Goal: Task Accomplishment & Management: Use online tool/utility

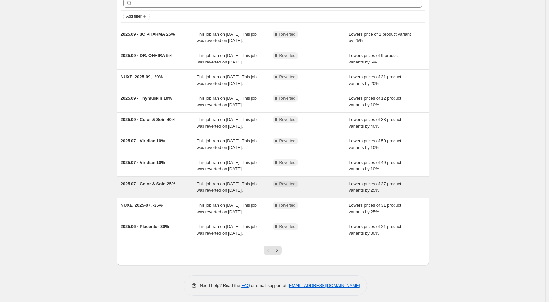
scroll to position [76, 0]
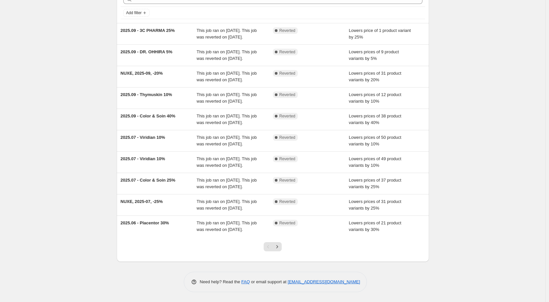
drag, startPoint x: 157, startPoint y: 222, endPoint x: 236, endPoint y: 259, distance: 87.2
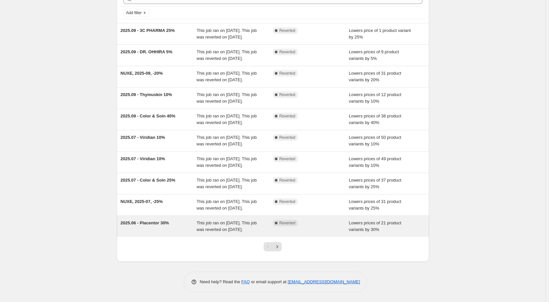
click at [152, 222] on span "2025.06 - Placentor 30%" at bounding box center [145, 222] width 48 height 5
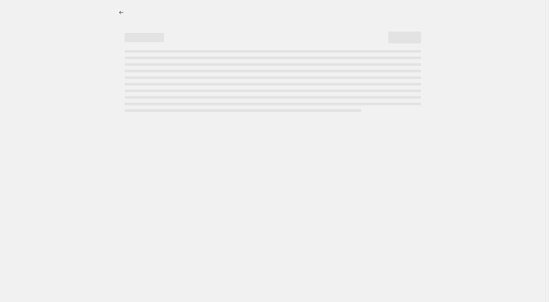
select select "percentage"
select select "product_status"
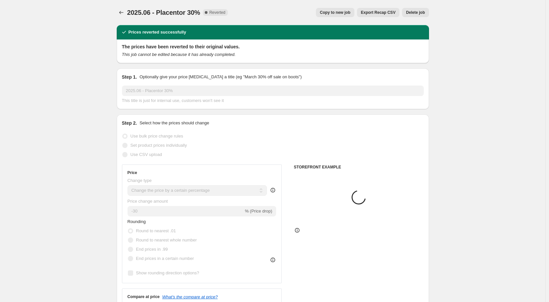
select select "vendor"
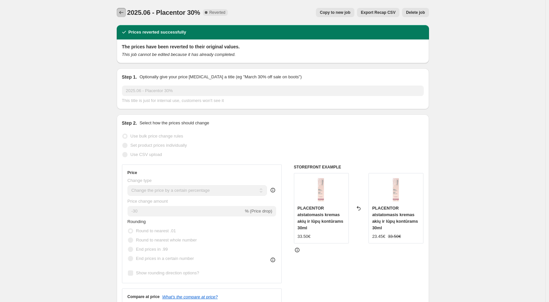
click at [119, 16] on button "Price change jobs" at bounding box center [121, 12] width 9 height 9
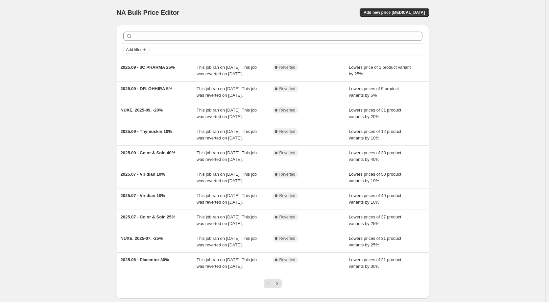
drag, startPoint x: 81, startPoint y: 213, endPoint x: 85, endPoint y: 216, distance: 5.0
click at [82, 215] on div "NA Bulk Price Editor. This page is ready NA Bulk Price Editor Add new price [ME…" at bounding box center [272, 169] width 545 height 339
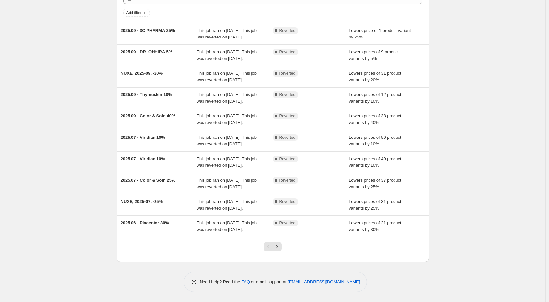
scroll to position [76, 0]
drag, startPoint x: 364, startPoint y: 261, endPoint x: 363, endPoint y: 265, distance: 4.1
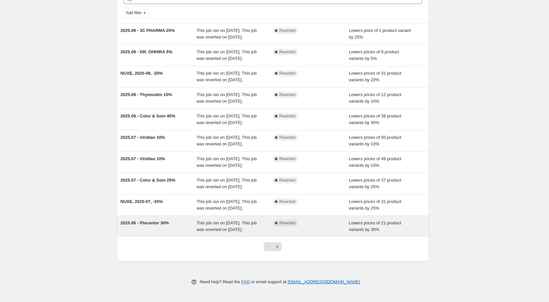
click at [146, 223] on span "2025.06 - Placentor 30%" at bounding box center [145, 222] width 48 height 5
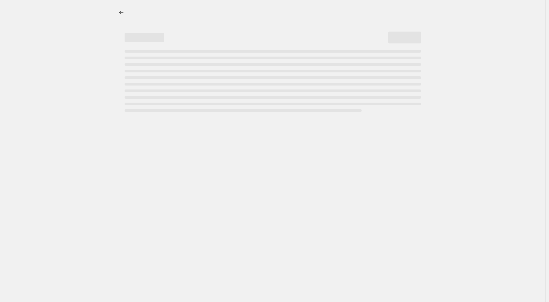
select select "percentage"
select select "vendor"
select select "product_status"
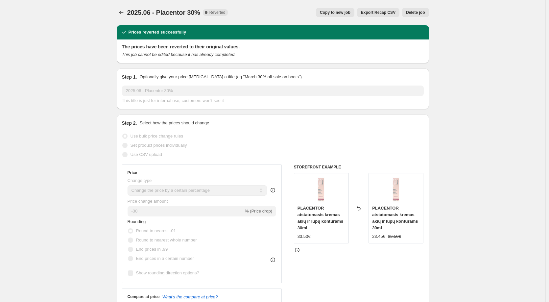
click at [337, 15] on span "Copy to new job" at bounding box center [335, 12] width 31 height 5
select select "percentage"
select select "vendor"
select select "product_status"
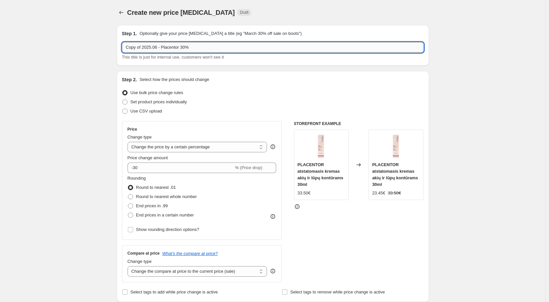
click at [173, 49] on input "Copy of 2025.06 - Placentor 30%" at bounding box center [273, 47] width 302 height 11
click at [157, 46] on input "Copy of 2025.06 - Placentor 30%" at bounding box center [273, 47] width 302 height 11
type input "Copy of 2025.10 - Placentor 30%"
click at [194, 46] on input "Copy of 2025.10 - Placentor 30%" at bounding box center [273, 47] width 302 height 11
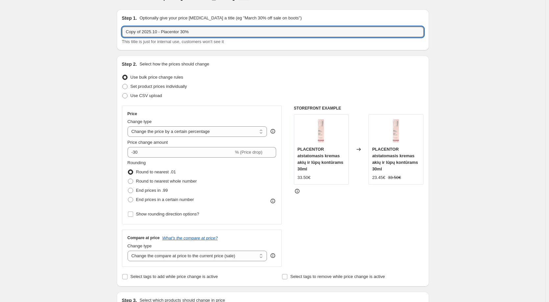
scroll to position [180, 0]
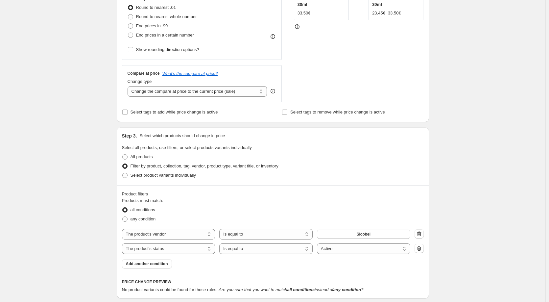
click at [205, 162] on label "Filter by product, collection, tag, vendor, product type, variant title, or inv…" at bounding box center [200, 165] width 157 height 9
click at [123, 163] on input "Filter by product, collection, tag, vendor, product type, variant title, or inv…" at bounding box center [122, 163] width 0 height 0
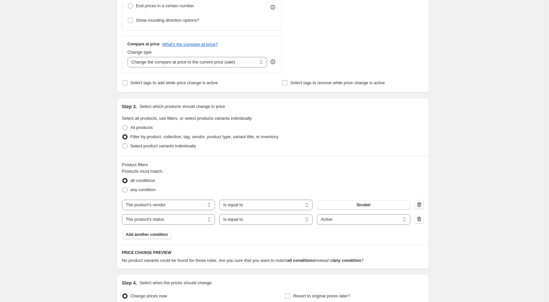
scroll to position [278, 0]
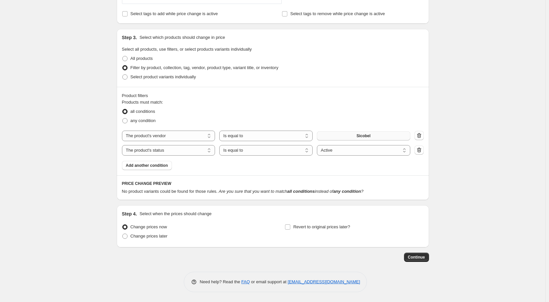
click at [374, 136] on button "Sicobel" at bounding box center [363, 135] width 93 height 9
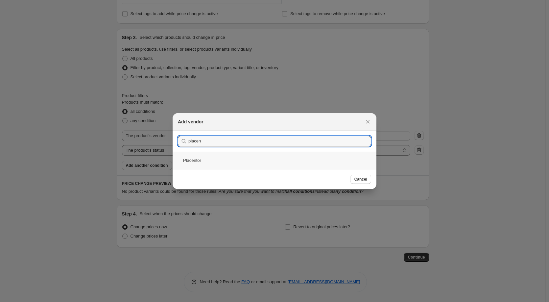
type input "placen"
click at [213, 164] on div "Placentor" at bounding box center [275, 160] width 204 height 17
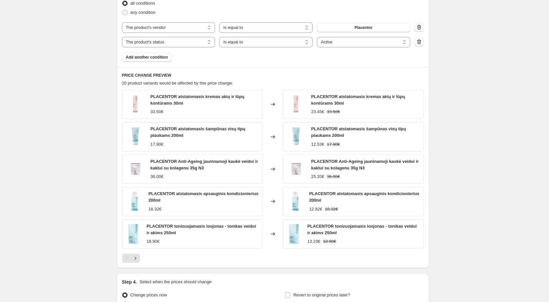
scroll to position [455, 0]
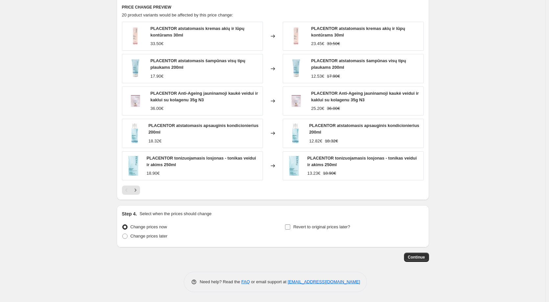
click at [289, 228] on input "Revert to original prices later?" at bounding box center [287, 226] width 5 height 5
checkbox input "true"
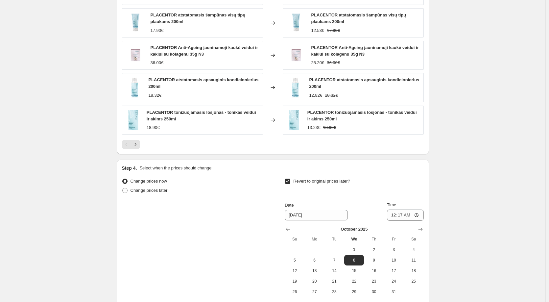
scroll to position [567, 0]
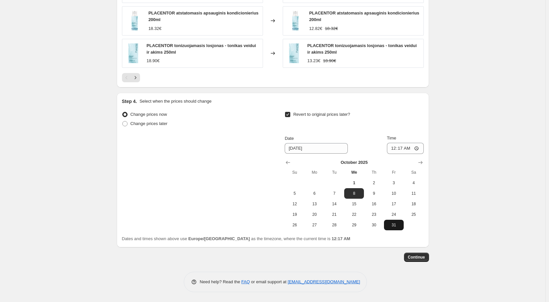
click at [394, 225] on span "31" at bounding box center [394, 224] width 14 height 5
type input "[DATE]"
click at [398, 147] on input "00:17" at bounding box center [405, 148] width 37 height 11
type input "02:03"
click at [393, 148] on input "Time" at bounding box center [405, 148] width 37 height 11
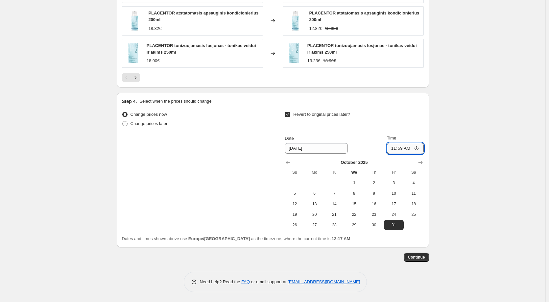
type input "23:59"
click at [408, 126] on div "Revert to original prices later?" at bounding box center [354, 120] width 139 height 20
click at [404, 151] on input "23:59" at bounding box center [405, 148] width 37 height 11
click at [407, 150] on input "23:59" at bounding box center [405, 148] width 37 height 11
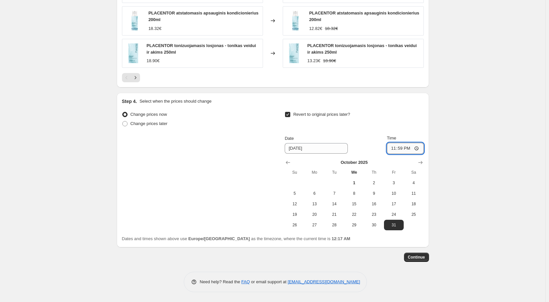
click at [409, 149] on input "23:59" at bounding box center [405, 148] width 37 height 11
click at [413, 148] on input "23:59" at bounding box center [405, 148] width 37 height 11
click at [424, 256] on span "Continue" at bounding box center [416, 256] width 17 height 5
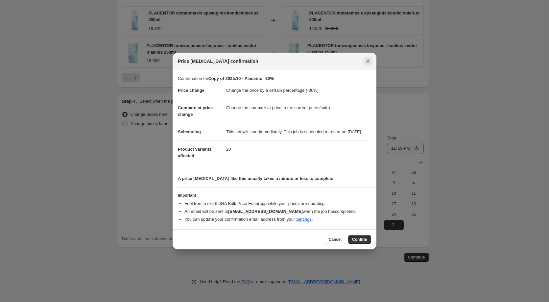
click at [368, 60] on icon "Close" at bounding box center [368, 62] width 4 height 4
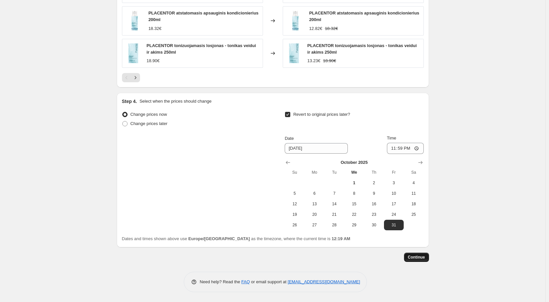
click at [424, 257] on span "Continue" at bounding box center [416, 256] width 17 height 5
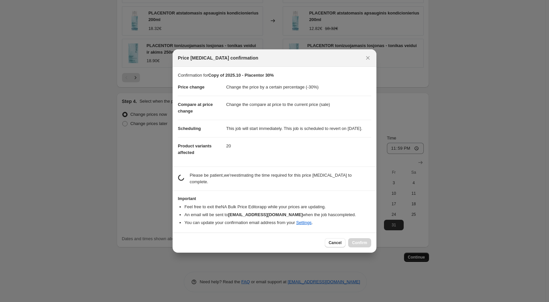
scroll to position [0, 0]
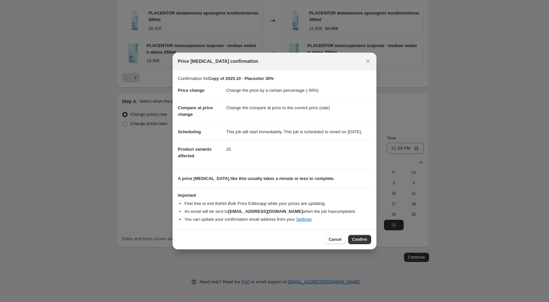
click at [265, 214] on b "[EMAIL_ADDRESS][DOMAIN_NAME]" at bounding box center [265, 211] width 75 height 5
click at [228, 221] on li "You can update your confirmation email address from your Settings ." at bounding box center [277, 219] width 187 height 7
click at [234, 214] on b "[EMAIL_ADDRESS][DOMAIN_NAME]" at bounding box center [265, 211] width 75 height 5
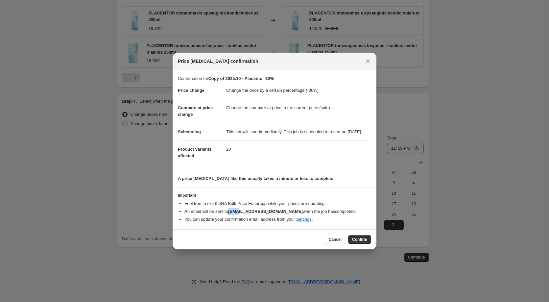
click at [234, 214] on b "[EMAIL_ADDRESS][DOMAIN_NAME]" at bounding box center [265, 211] width 75 height 5
click at [292, 223] on li "You can update your confirmation email address from your Settings ." at bounding box center [277, 219] width 187 height 7
click at [362, 242] on span "Confirm" at bounding box center [359, 239] width 15 height 5
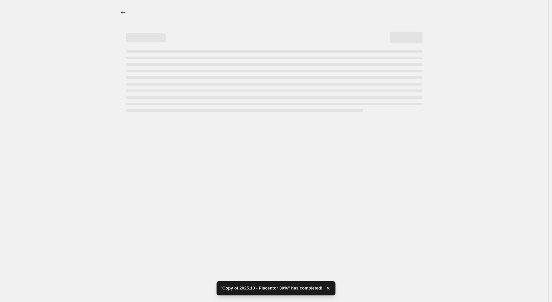
select select "percentage"
select select "vendor"
select select "product_status"
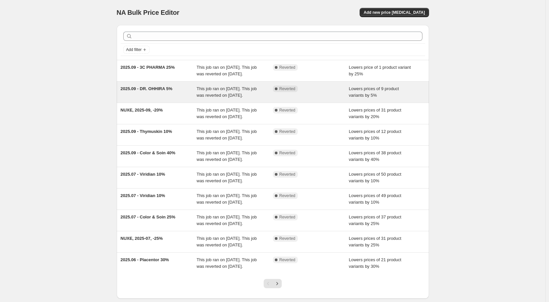
click at [158, 91] on span "2025.09 - DR. OHHIRA 5%" at bounding box center [147, 88] width 52 height 5
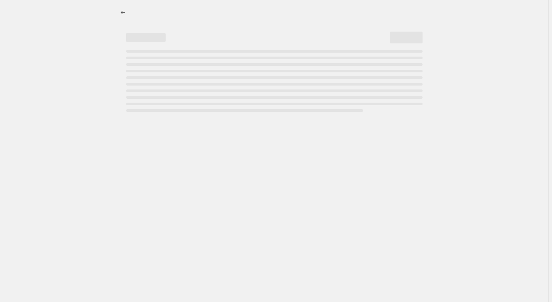
select select "percentage"
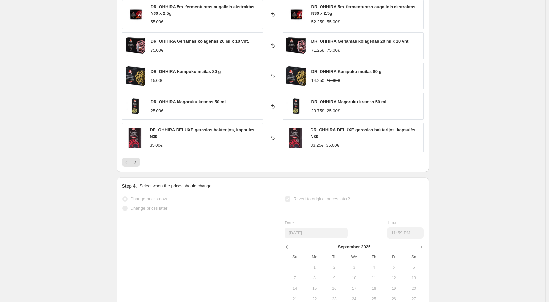
scroll to position [390, 0]
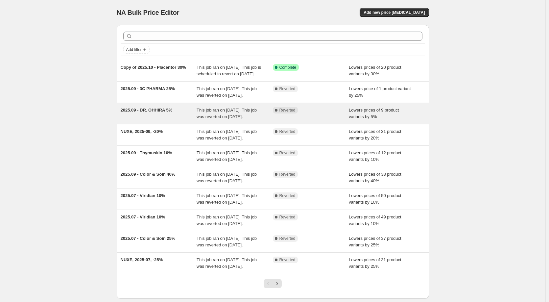
click at [147, 112] on span "2025.09 - DR. OHHIRA 5%" at bounding box center [147, 110] width 52 height 5
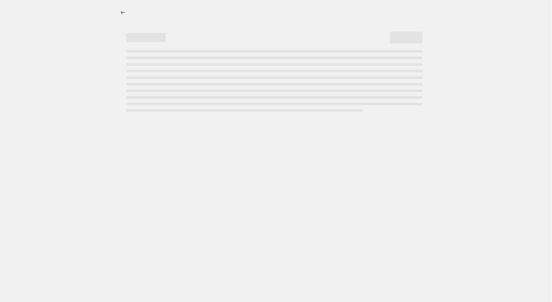
select select "percentage"
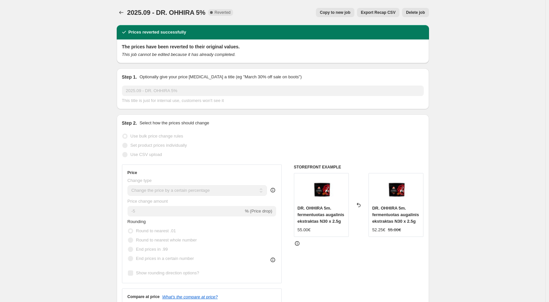
click at [341, 14] on span "Copy to new job" at bounding box center [335, 12] width 31 height 5
select select "percentage"
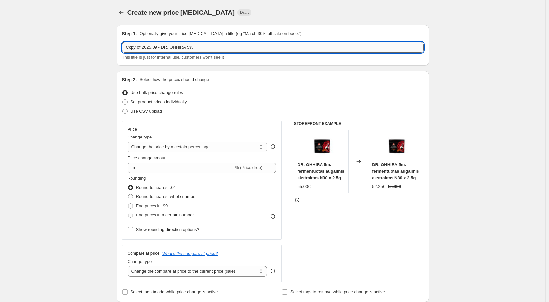
click at [157, 46] on input "Copy of 2025.09 - DR. OHHIRA 5%" at bounding box center [273, 47] width 302 height 11
click at [188, 46] on input "Copy of 2025.10 - DR. OHHIRA 5%" at bounding box center [273, 47] width 302 height 11
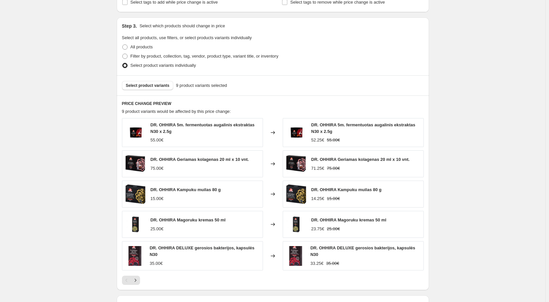
scroll to position [263, 0]
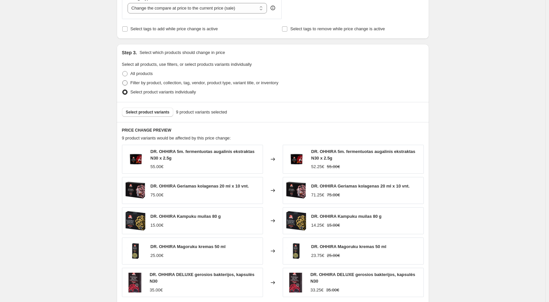
type input "Copy of 2025.10 - DR. OHHIRA 10%"
click at [135, 84] on span "Filter by product, collection, tag, vendor, product type, variant title, or inv…" at bounding box center [205, 82] width 148 height 5
click at [123, 81] on input "Filter by product, collection, tag, vendor, product type, variant title, or inv…" at bounding box center [122, 80] width 0 height 0
radio input "true"
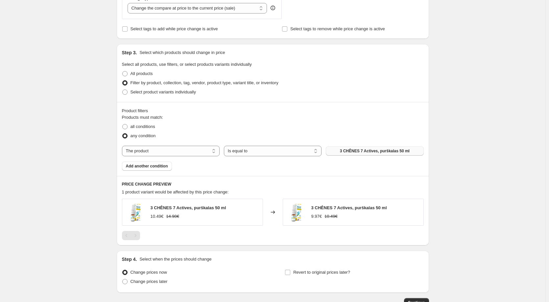
click at [357, 152] on span "3 CHÊNES 7 Actives, purškalas 50 ml" at bounding box center [375, 150] width 70 height 5
click at [347, 154] on button "3 CHÊNES 7 Actives, purškalas 50 ml" at bounding box center [375, 150] width 98 height 9
click at [128, 130] on span at bounding box center [125, 127] width 6 height 6
click at [123, 124] on input "all conditions" at bounding box center [122, 124] width 0 height 0
radio input "true"
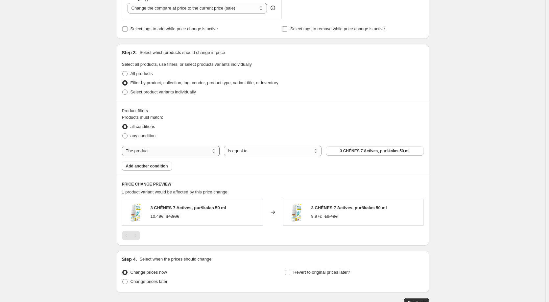
click at [171, 154] on select "The product The product's collection The product's tag The product's vendor The…" at bounding box center [171, 151] width 98 height 11
select select "vendor"
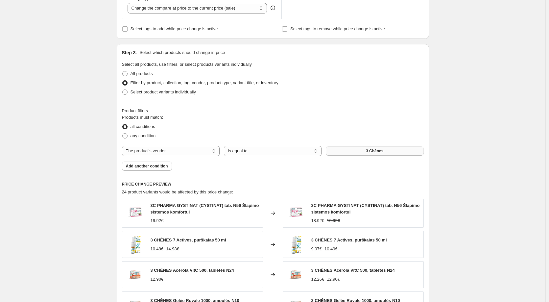
click at [354, 153] on button "3 Chênes" at bounding box center [375, 150] width 98 height 9
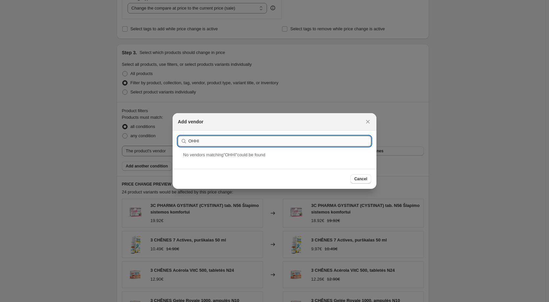
click at [206, 140] on input "OHHI" at bounding box center [279, 141] width 183 height 11
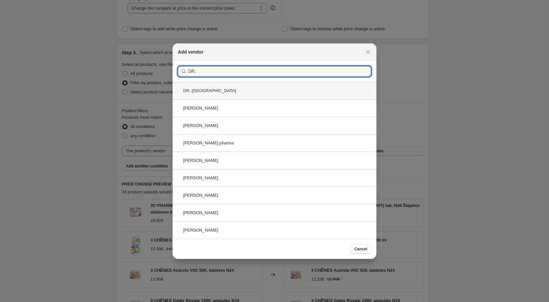
type input "DR."
click at [203, 85] on div "DR. OHHIRA" at bounding box center [275, 90] width 204 height 17
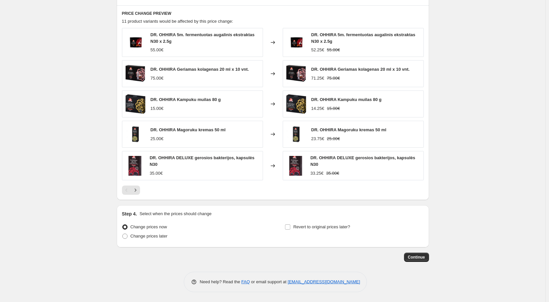
scroll to position [434, 0]
click at [293, 228] on label "Revert to original prices later?" at bounding box center [317, 226] width 65 height 9
click at [290, 228] on input "Revert to original prices later?" at bounding box center [287, 226] width 5 height 5
checkbox input "true"
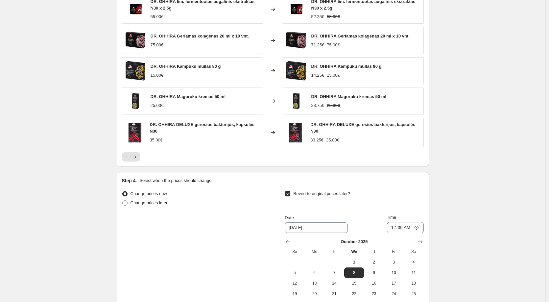
scroll to position [533, 0]
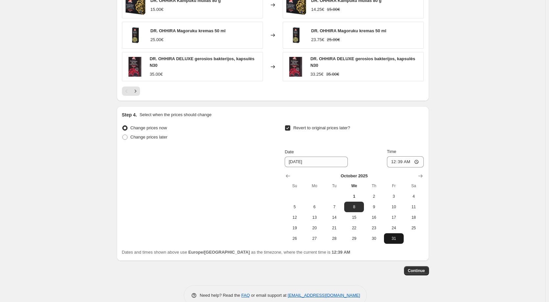
click at [388, 239] on button "31" at bounding box center [394, 238] width 20 height 11
type input "[DATE]"
click at [395, 162] on input "00:39" at bounding box center [405, 161] width 37 height 11
type input "23:59"
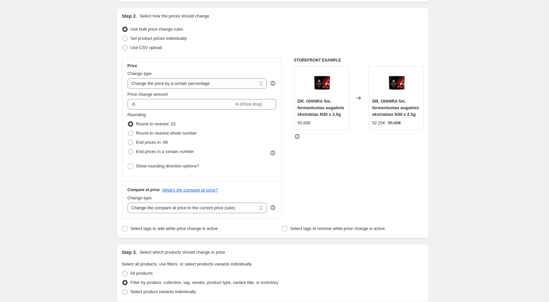
scroll to position [0, 0]
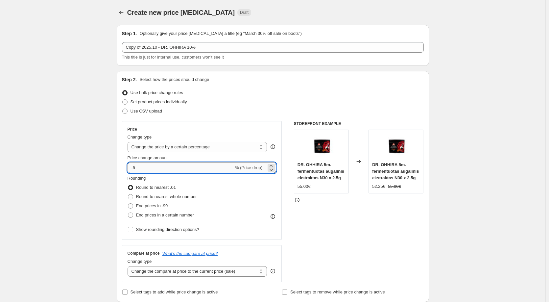
click at [149, 169] on input "-5" at bounding box center [181, 167] width 106 height 11
type input "-10"
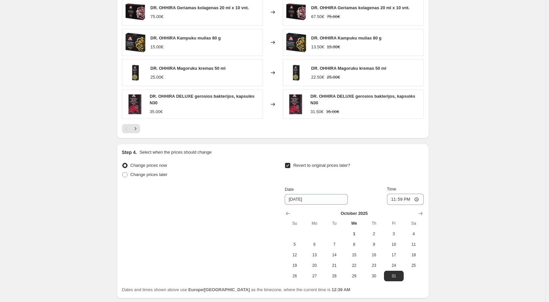
scroll to position [546, 0]
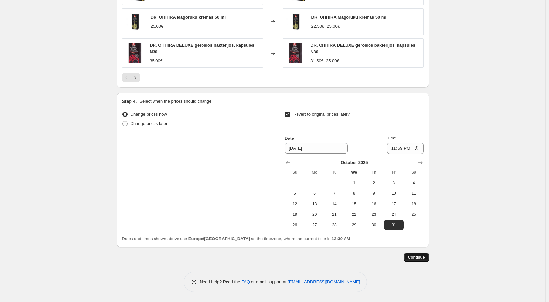
click at [416, 260] on button "Continue" at bounding box center [416, 257] width 25 height 9
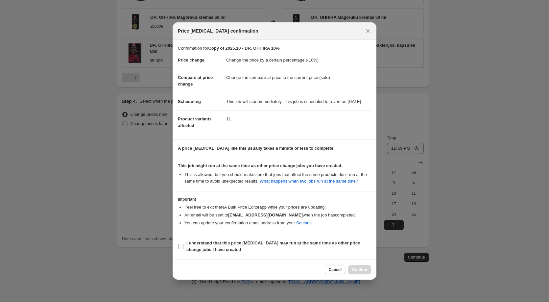
click at [181, 249] on input "I understand that this price change job may run at the same time as other price…" at bounding box center [180, 246] width 5 height 5
checkbox input "true"
click at [367, 274] on button "Confirm" at bounding box center [359, 269] width 23 height 9
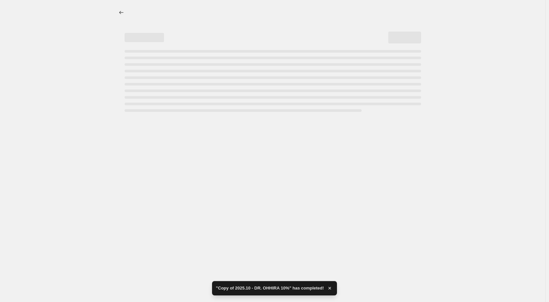
select select "percentage"
select select "vendor"
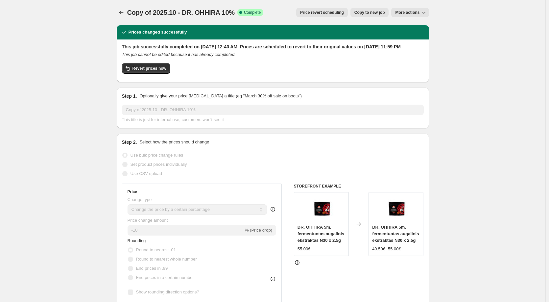
click at [125, 10] on icon "Price change jobs" at bounding box center [121, 12] width 7 height 7
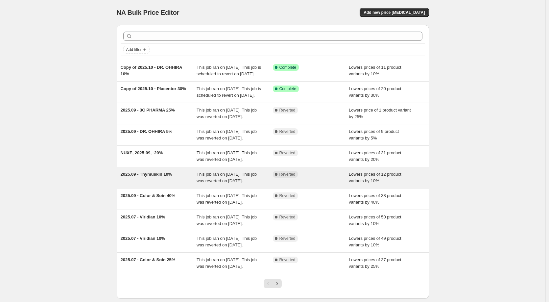
click at [153, 177] on span "2025.09 - Thymuskin 10%" at bounding box center [147, 174] width 52 height 5
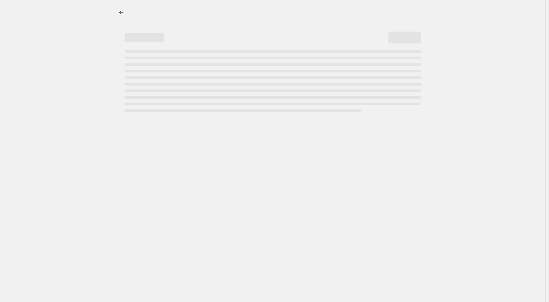
select select "percentage"
select select "vendor"
select select "product_status"
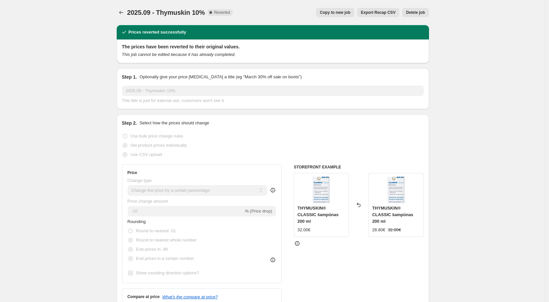
click at [339, 11] on span "Copy to new job" at bounding box center [335, 12] width 31 height 5
select select "percentage"
select select "vendor"
select select "product_status"
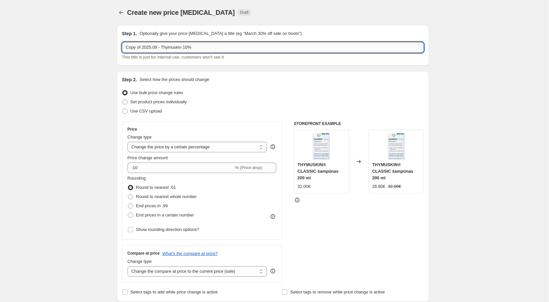
click at [157, 46] on input "Copy of 2025.09 - Thymuskin 10%" at bounding box center [273, 47] width 302 height 11
click at [153, 47] on input "Copy of 2025.09 - Thymuskin 10%" at bounding box center [273, 47] width 302 height 11
drag, startPoint x: 154, startPoint y: 47, endPoint x: 158, endPoint y: 47, distance: 4.3
click at [158, 47] on input "Copy of 2025.09 - Thymuskin 10%" at bounding box center [273, 47] width 302 height 11
click at [187, 45] on input "Copy of 2025.10 - Thymuskin 10%" at bounding box center [273, 47] width 302 height 11
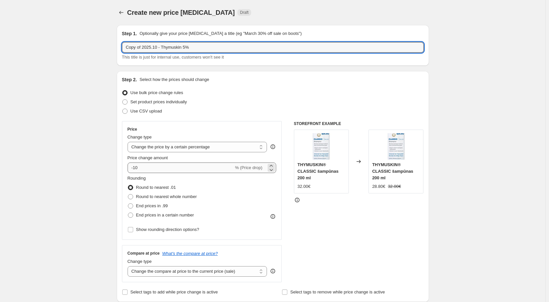
type input "Copy of 2025.10 - Thymuskin 5%"
drag, startPoint x: 164, startPoint y: 170, endPoint x: 168, endPoint y: 170, distance: 3.6
click at [164, 170] on input "-10" at bounding box center [181, 167] width 106 height 11
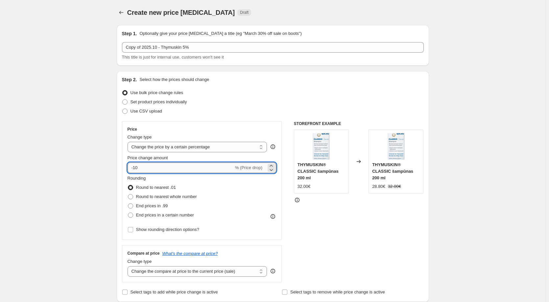
type input "-1"
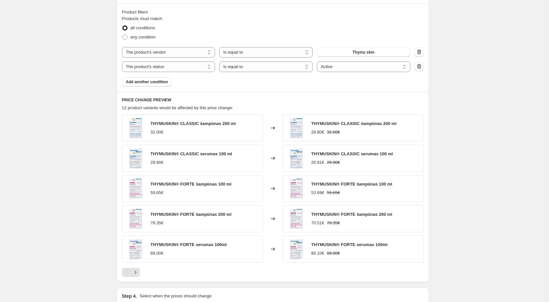
scroll to position [444, 0]
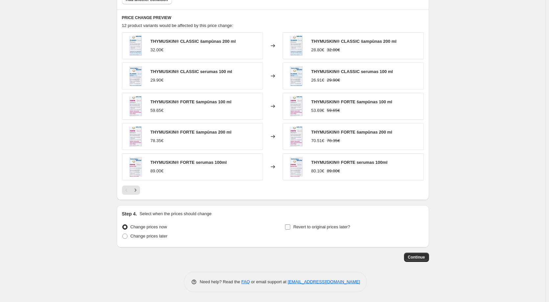
type input "-5"
click at [290, 228] on input "Revert to original prices later?" at bounding box center [287, 226] width 5 height 5
checkbox input "true"
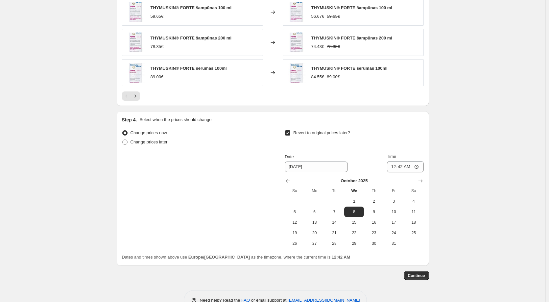
scroll to position [543, 0]
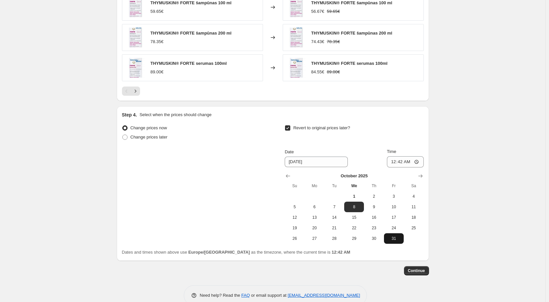
click at [391, 241] on span "31" at bounding box center [394, 238] width 14 height 5
type input "[DATE]"
click at [396, 162] on input "00:42" at bounding box center [405, 161] width 37 height 11
type input "23:59"
click at [421, 269] on span "Continue" at bounding box center [416, 270] width 17 height 5
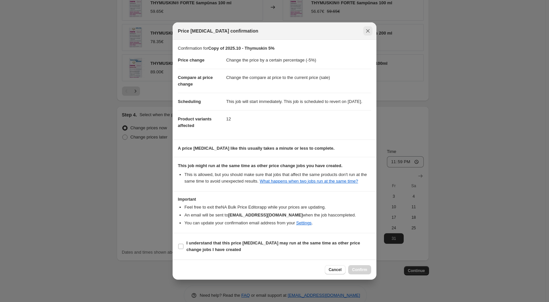
click at [366, 28] on icon "Close" at bounding box center [368, 31] width 7 height 7
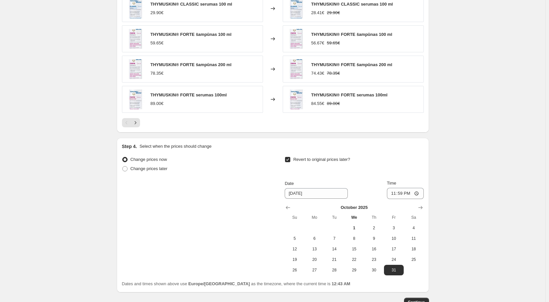
scroll to position [557, 0]
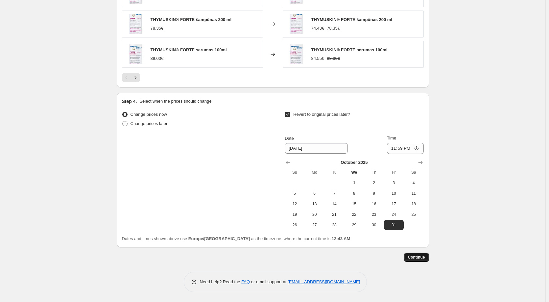
click at [418, 260] on button "Continue" at bounding box center [416, 257] width 25 height 9
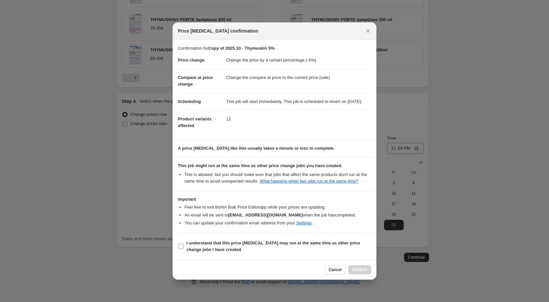
click at [182, 246] on label "I understand that this price change job may run at the same time as other price…" at bounding box center [274, 246] width 193 height 16
click at [182, 246] on input "I understand that this price change job may run at the same time as other price…" at bounding box center [180, 246] width 5 height 5
checkbox input "true"
click at [363, 274] on button "Confirm" at bounding box center [359, 269] width 23 height 9
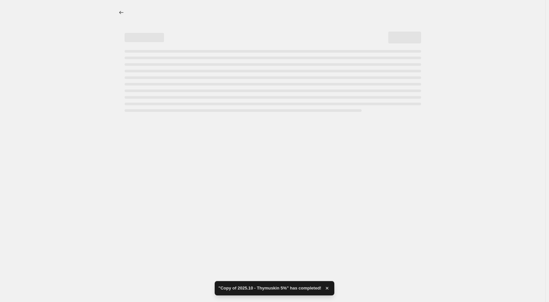
select select "percentage"
select select "vendor"
select select "product_status"
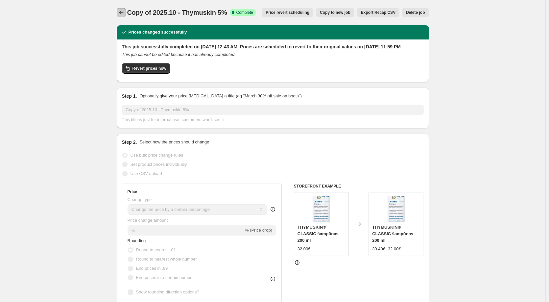
click at [122, 14] on icon "Price change jobs" at bounding box center [121, 12] width 7 height 7
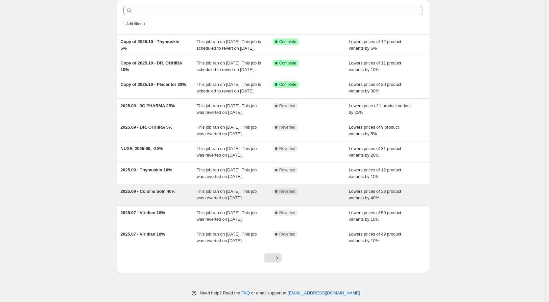
scroll to position [66, 0]
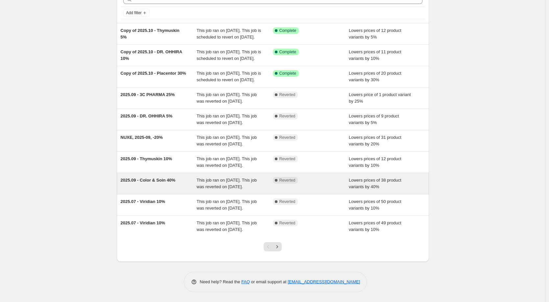
click at [168, 182] on span "2025.09 - Color & Soin 40%" at bounding box center [148, 180] width 55 height 5
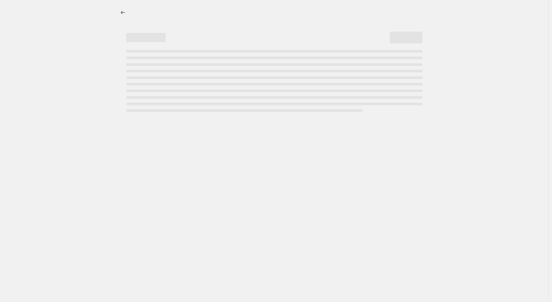
select select "percentage"
select select "collection"
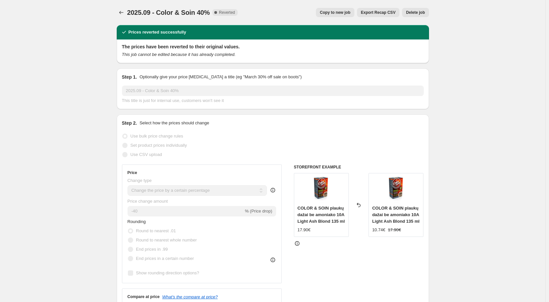
click at [330, 12] on span "Copy to new job" at bounding box center [335, 12] width 31 height 5
select select "percentage"
select select "collection"
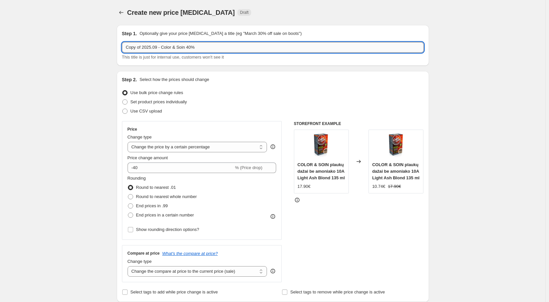
click at [215, 46] on input "Copy of 2025.09 - Color & Soin 40%" at bounding box center [273, 47] width 302 height 11
drag, startPoint x: 188, startPoint y: 48, endPoint x: 192, endPoint y: 48, distance: 3.9
click at [192, 48] on input "Copy of 2025.09 - Color & Soin 40%" at bounding box center [273, 47] width 302 height 11
type input "Copy of 2025.09 - Color & Soin 25%"
click at [176, 169] on input "-40" at bounding box center [181, 167] width 106 height 11
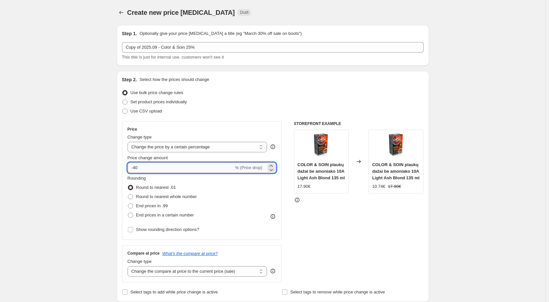
type input "-4"
type input "-25"
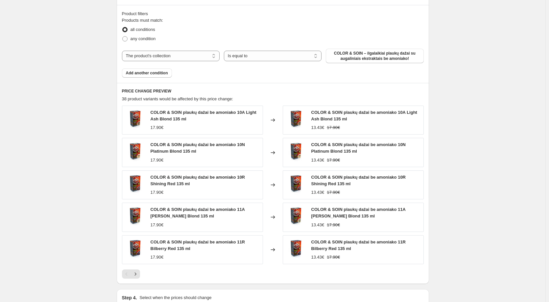
scroll to position [362, 0]
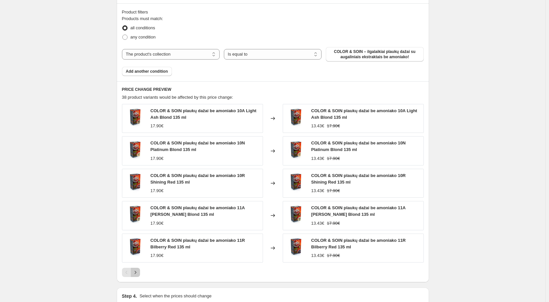
click at [139, 274] on icon "Next" at bounding box center [135, 272] width 7 height 7
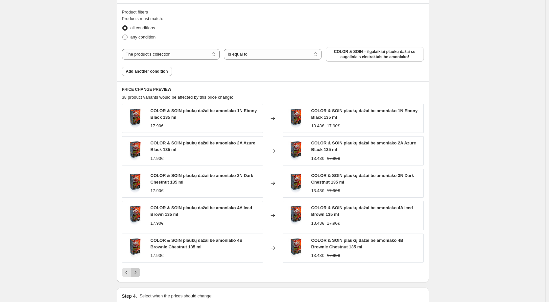
click at [138, 273] on icon "Next" at bounding box center [135, 272] width 7 height 7
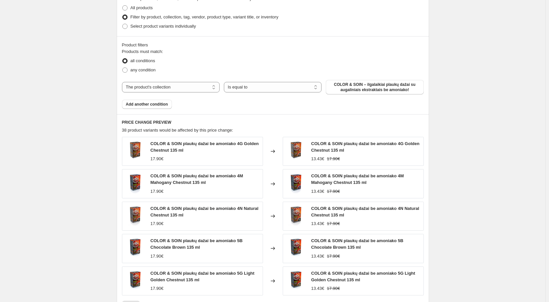
scroll to position [444, 0]
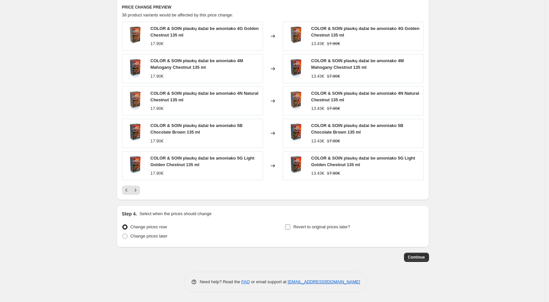
click at [314, 228] on span "Revert to original prices later?" at bounding box center [321, 226] width 57 height 5
click at [290, 228] on input "Revert to original prices later?" at bounding box center [287, 226] width 5 height 5
checkbox input "true"
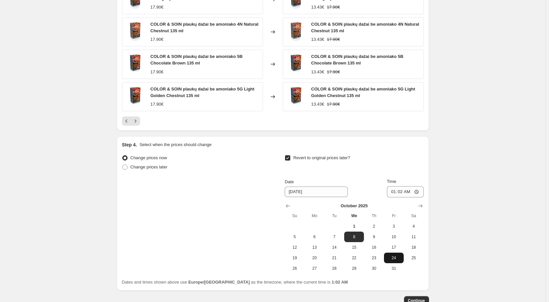
scroll to position [557, 0]
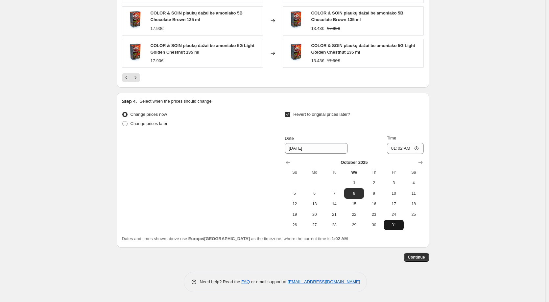
click at [396, 228] on button "31" at bounding box center [394, 225] width 20 height 11
type input "[DATE]"
click at [395, 147] on input "01:02" at bounding box center [405, 148] width 37 height 11
type input "11:59"
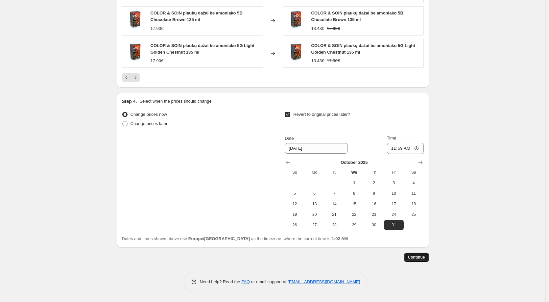
click at [422, 260] on button "Continue" at bounding box center [416, 257] width 25 height 9
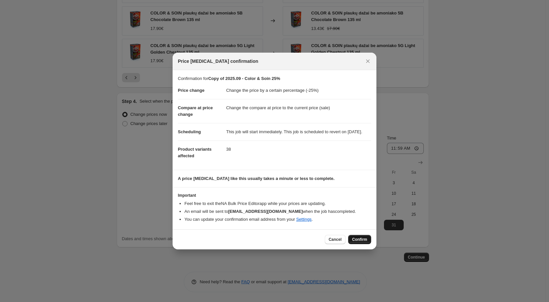
click at [360, 242] on span "Confirm" at bounding box center [359, 239] width 15 height 5
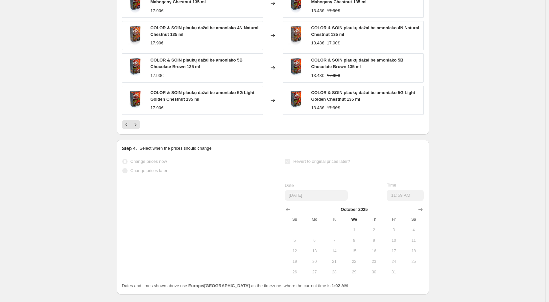
select select "percentage"
select select "collection"
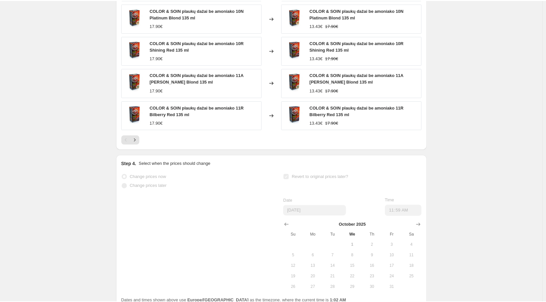
scroll to position [0, 0]
